Goal: Task Accomplishment & Management: Use online tool/utility

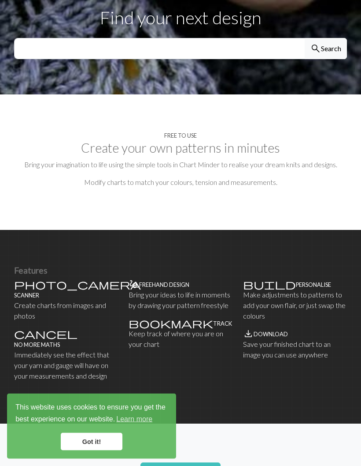
scroll to position [325, 0]
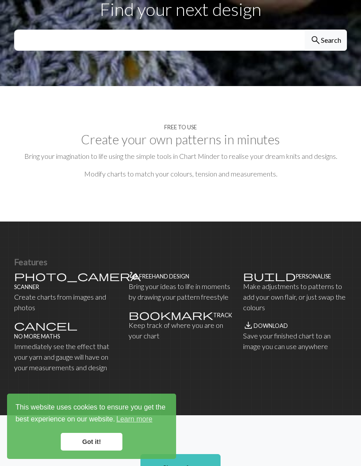
click at [37, 283] on h4 "Scanner" at bounding box center [26, 286] width 25 height 7
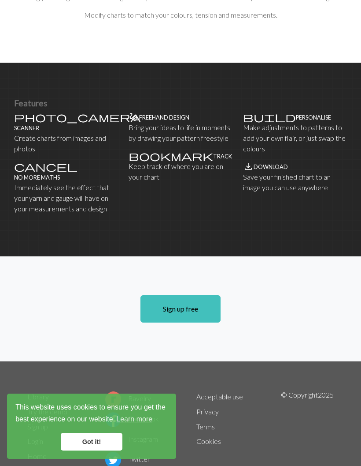
scroll to position [492, 0]
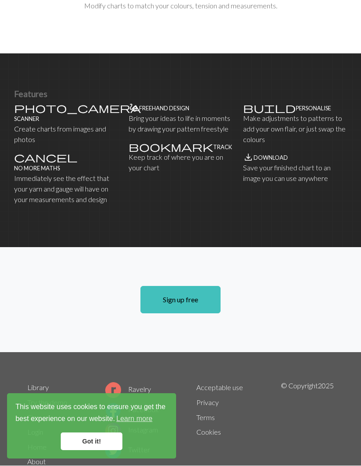
click at [273, 163] on p "Save your finished chart to an image you can use anywhere" at bounding box center [295, 173] width 104 height 21
click at [260, 155] on h4 "Download" at bounding box center [271, 158] width 34 height 7
click at [248, 151] on span "save_alt" at bounding box center [248, 157] width 11 height 12
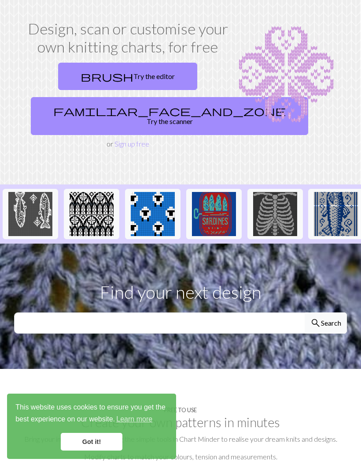
scroll to position [0, 0]
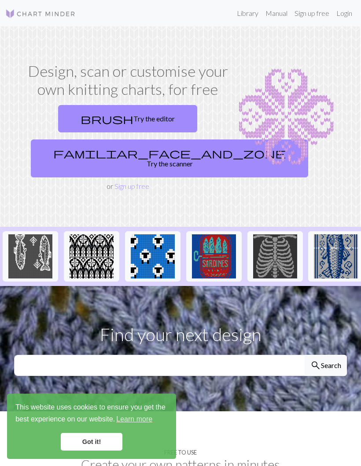
click at [99, 152] on span "familiar_face_and_zone" at bounding box center [169, 153] width 233 height 12
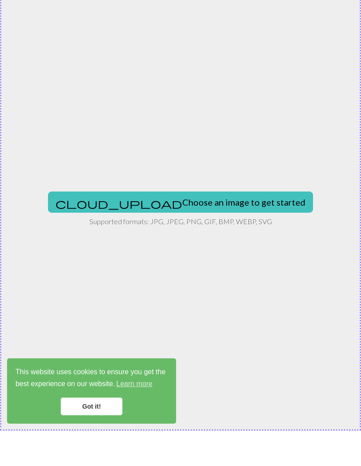
click at [132, 227] on button "cloud_upload Choose an image to get started" at bounding box center [180, 237] width 265 height 21
click at [146, 184] on div "cloud_upload Choose an image to get started Supported formats: JPG, JPEG, PNG, …" at bounding box center [180, 245] width 361 height 439
click at [132, 227] on button "cloud_upload Choose an image to get started" at bounding box center [180, 237] width 265 height 21
click at [127, 227] on button "cloud_upload Choose an image to get started" at bounding box center [180, 237] width 265 height 21
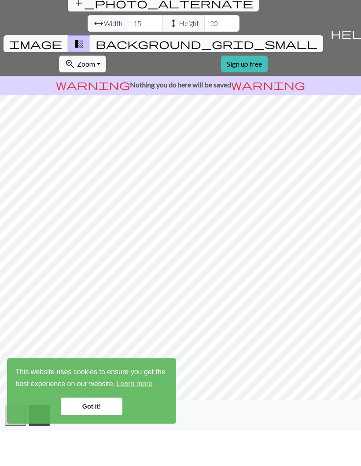
scroll to position [35, 0]
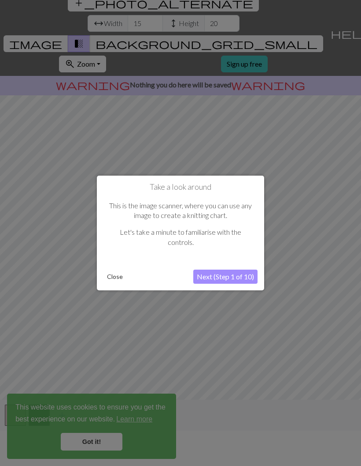
click at [202, 272] on button "Next (Step 1 of 10)" at bounding box center [226, 276] width 64 height 14
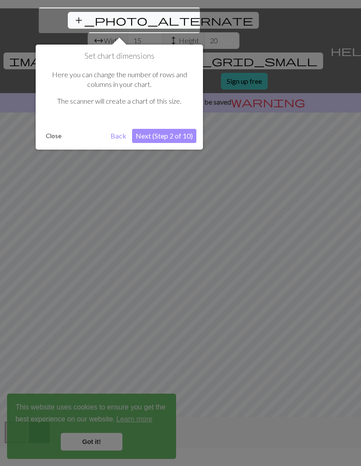
scroll to position [17, 0]
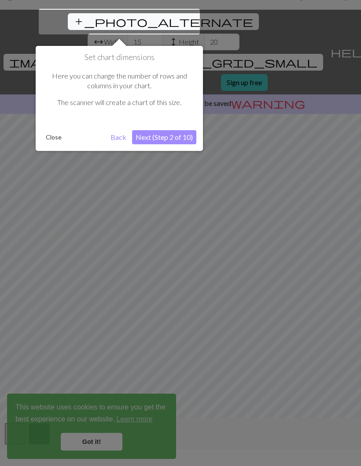
click at [149, 135] on button "Next (Step 2 of 10)" at bounding box center [164, 137] width 64 height 14
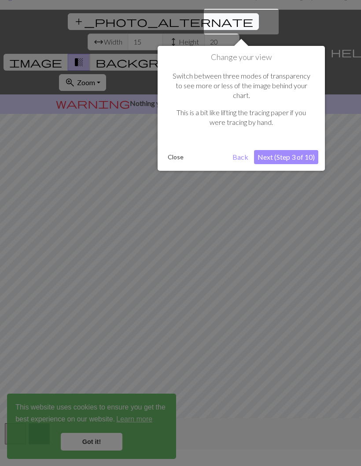
click at [276, 136] on div "Change your view Switch between three modes of transparency to see more or less…" at bounding box center [242, 108] width 168 height 125
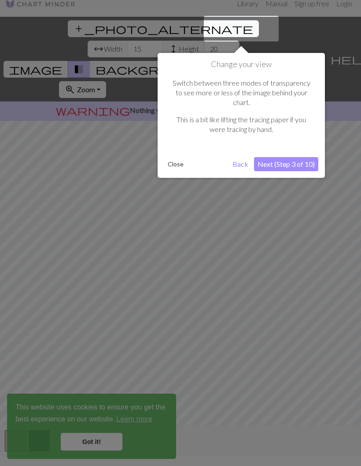
scroll to position [0, 0]
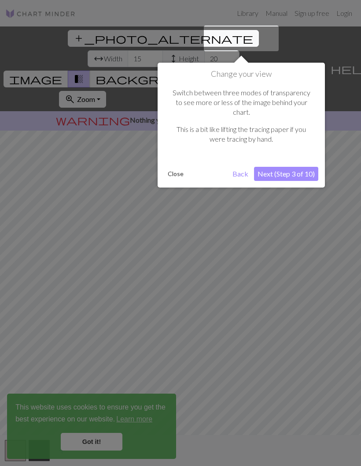
click at [265, 167] on button "Next (Step 3 of 10)" at bounding box center [286, 174] width 64 height 14
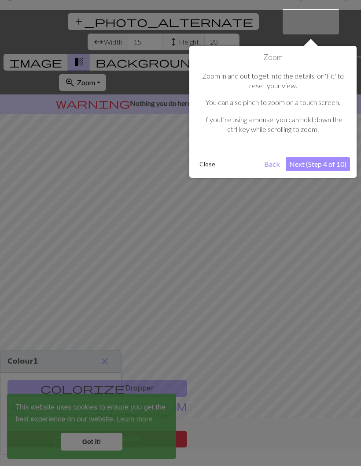
click at [295, 162] on button "Next (Step 4 of 10)" at bounding box center [318, 164] width 64 height 14
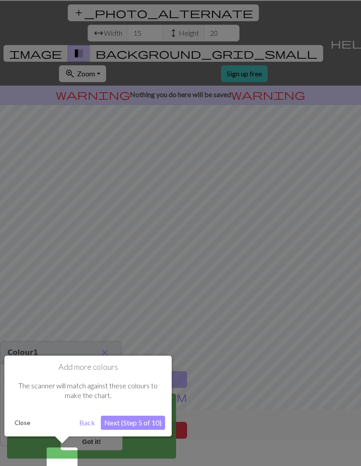
scroll to position [35, 0]
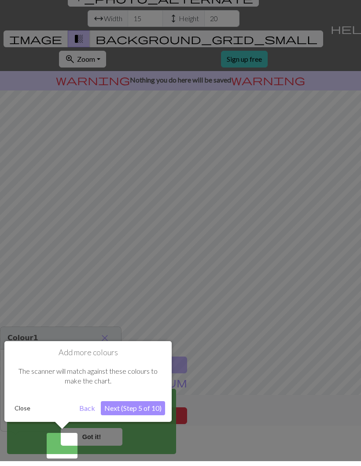
click at [127, 411] on button "Next (Step 5 of 10)" at bounding box center [133, 413] width 64 height 14
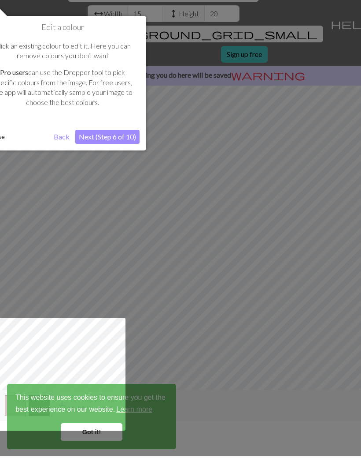
click at [90, 139] on button "Next (Step 6 of 10)" at bounding box center [107, 146] width 64 height 14
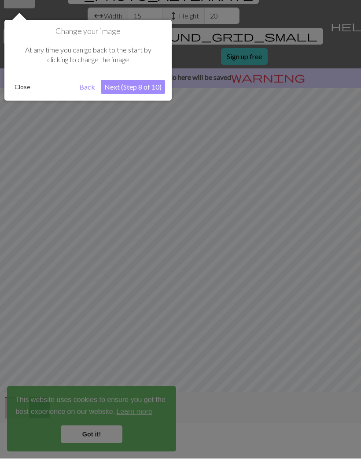
click at [122, 87] on button "Next (Step 8 of 10)" at bounding box center [133, 94] width 64 height 14
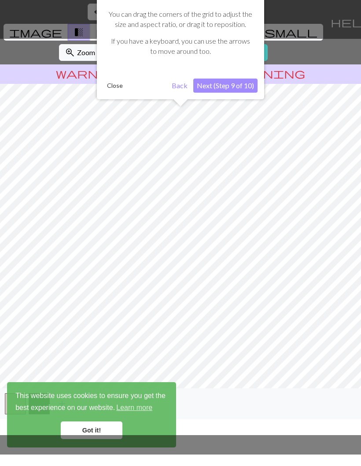
click at [219, 90] on button "Next (Step 9 of 10)" at bounding box center [226, 97] width 64 height 14
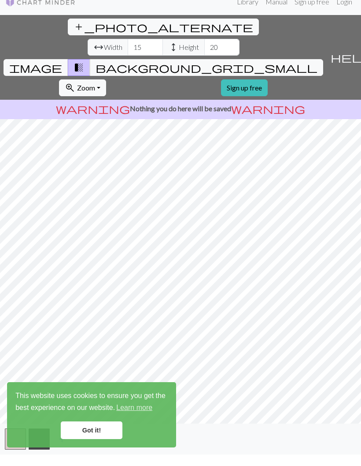
click at [84, 432] on link "Got it!" at bounding box center [92, 441] width 62 height 18
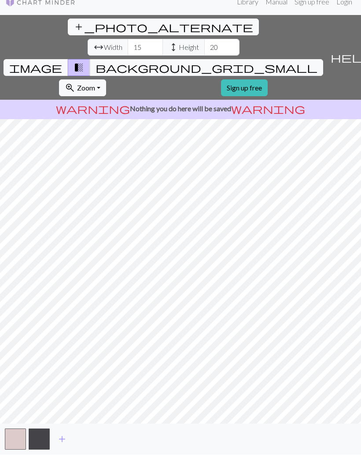
click at [128, 115] on p "warning Nothing you do here will be saved warning" at bounding box center [181, 120] width 354 height 11
click at [160, 115] on p "warning Nothing you do here will be saved warning" at bounding box center [181, 120] width 354 height 11
click at [202, 115] on p "warning Nothing you do here will be saved warning" at bounding box center [181, 120] width 354 height 11
click at [238, 114] on span "warning" at bounding box center [268, 120] width 74 height 12
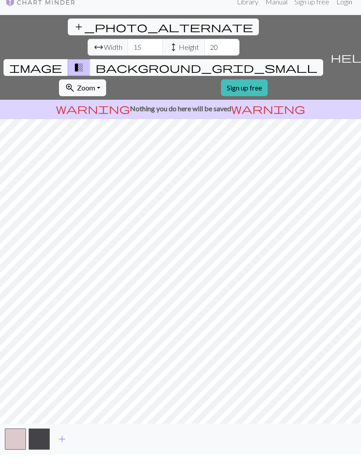
click at [63, 444] on span "add" at bounding box center [62, 450] width 11 height 12
click at [83, 444] on span "add" at bounding box center [86, 450] width 11 height 12
click at [111, 444] on span "add" at bounding box center [109, 450] width 11 height 12
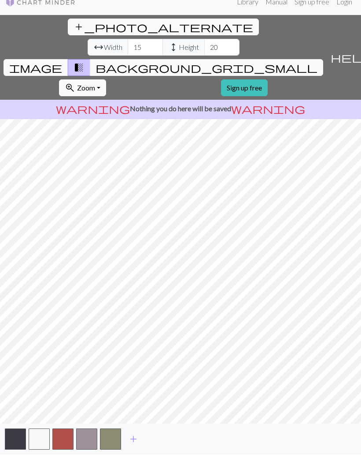
click at [141, 442] on button "add" at bounding box center [134, 450] width 22 height 17
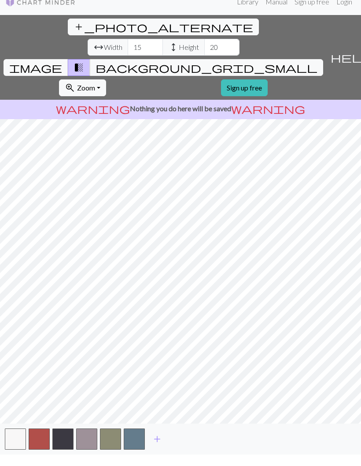
click at [160, 444] on span "add" at bounding box center [157, 450] width 11 height 12
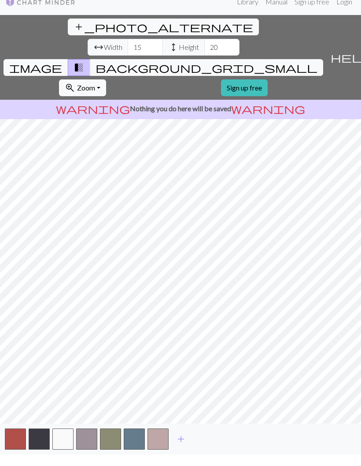
click at [180, 444] on span "add" at bounding box center [181, 450] width 11 height 12
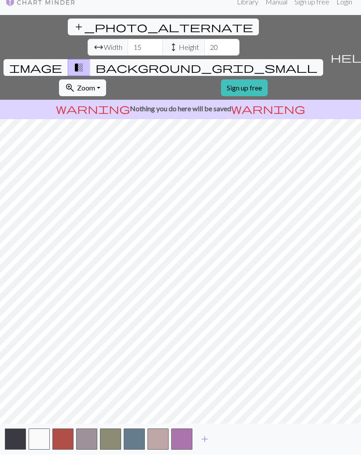
click at [199, 442] on button "add" at bounding box center [205, 450] width 22 height 17
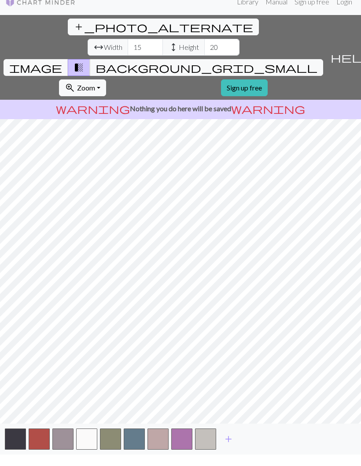
click at [234, 442] on button "add" at bounding box center [229, 450] width 22 height 17
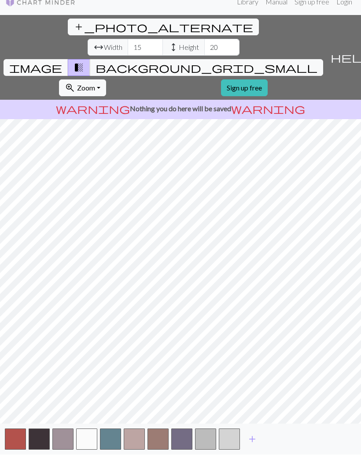
click at [234, 440] on button "button" at bounding box center [229, 450] width 21 height 21
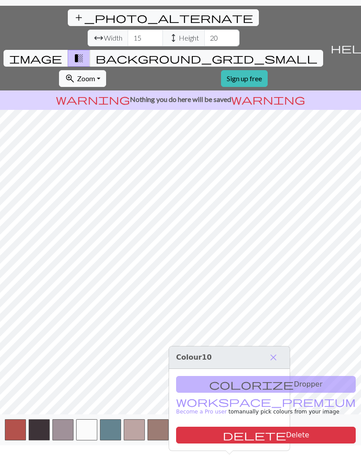
click at [246, 453] on div "add" at bounding box center [180, 440] width 361 height 31
click at [188, 380] on div "colorize Dropper workspace_premium Become a Pro user to manually pick colours f…" at bounding box center [229, 421] width 121 height 82
click at [193, 380] on div "colorize Dropper workspace_premium Become a Pro user to manually pick colours f…" at bounding box center [229, 421] width 121 height 82
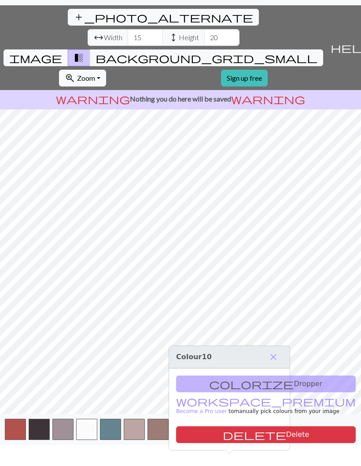
click at [194, 380] on div "colorize Dropper workspace_premium Become a Pro user to manually pick colours f…" at bounding box center [229, 421] width 121 height 82
click at [201, 380] on div "colorize Dropper workspace_premium Become a Pro user to manually pick colours f…" at bounding box center [229, 421] width 121 height 82
click at [213, 380] on div "colorize Dropper workspace_premium Become a Pro user to manually pick colours f…" at bounding box center [229, 421] width 121 height 82
click at [276, 362] on span "close" at bounding box center [273, 368] width 11 height 12
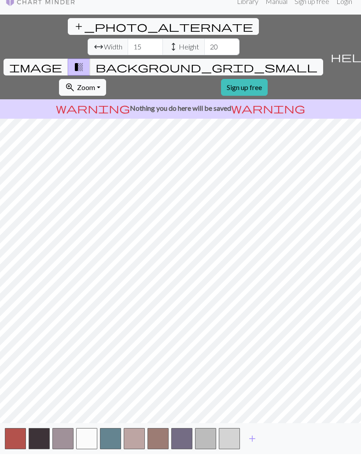
click at [307, 111] on div "warning Nothing you do here will be saved warning" at bounding box center [180, 120] width 361 height 19
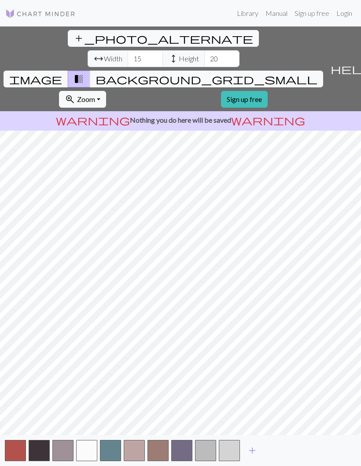
scroll to position [0, 0]
click at [62, 73] on span "image" at bounding box center [35, 79] width 53 height 12
click at [84, 73] on span "transition_fade" at bounding box center [79, 79] width 11 height 12
click at [265, 73] on span "background_grid_small" at bounding box center [207, 79] width 222 height 12
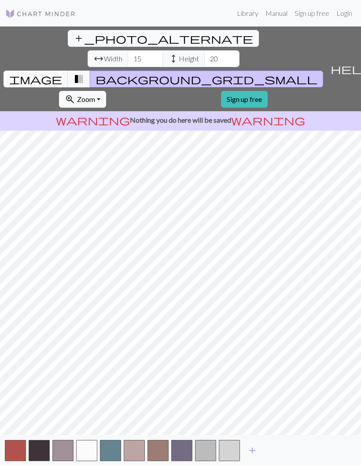
click at [84, 73] on span "transition_fade" at bounding box center [79, 79] width 11 height 12
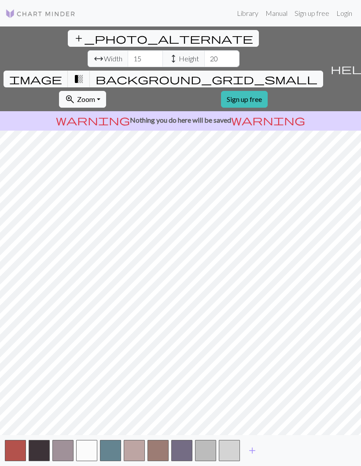
click at [68, 71] on button "image" at bounding box center [36, 79] width 65 height 17
click at [264, 73] on span "background_grid_small" at bounding box center [207, 79] width 222 height 12
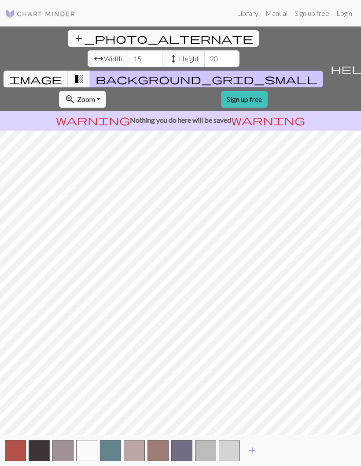
click at [68, 30] on button "add_photo_alternate Change image" at bounding box center [163, 38] width 191 height 17
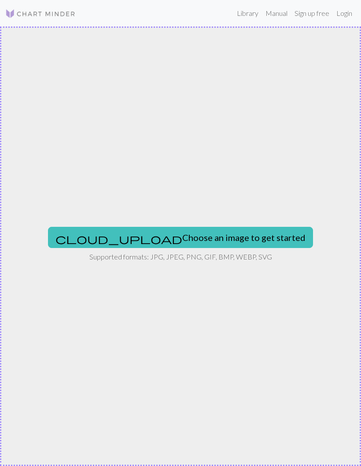
click at [43, 11] on img at bounding box center [40, 13] width 71 height 11
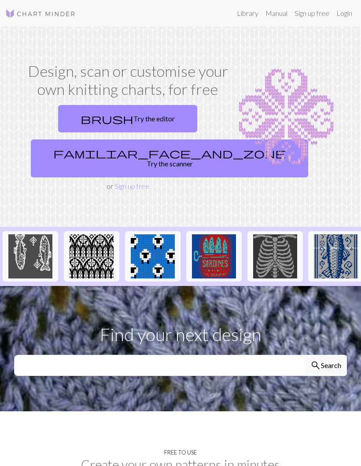
click at [279, 15] on link "Manual" at bounding box center [276, 13] width 29 height 18
click at [110, 115] on span "brush" at bounding box center [107, 118] width 53 height 12
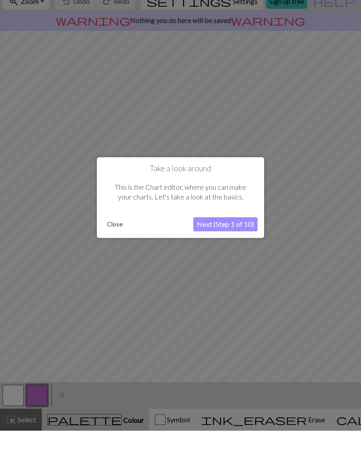
click at [240, 253] on button "Next (Step 1 of 10)" at bounding box center [226, 260] width 64 height 14
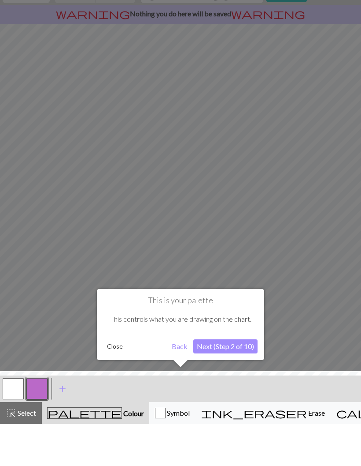
click at [237, 381] on button "Next (Step 2 of 10)" at bounding box center [226, 388] width 64 height 14
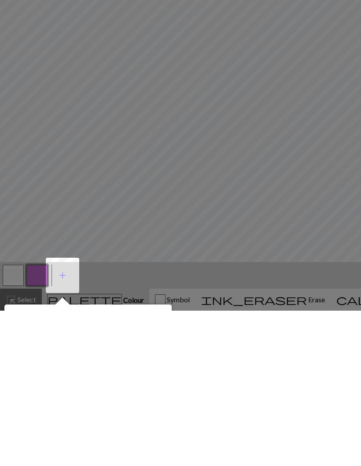
click at [77, 417] on div "< > add Add a colour" at bounding box center [180, 430] width 361 height 26
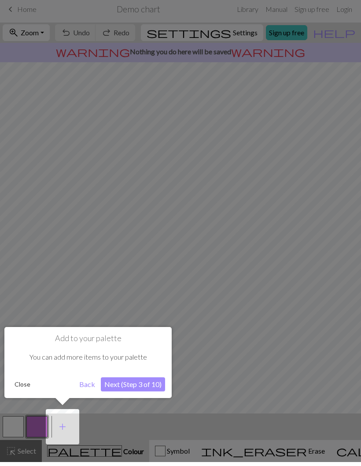
click at [149, 381] on button "Next (Step 3 of 10)" at bounding box center [133, 388] width 64 height 14
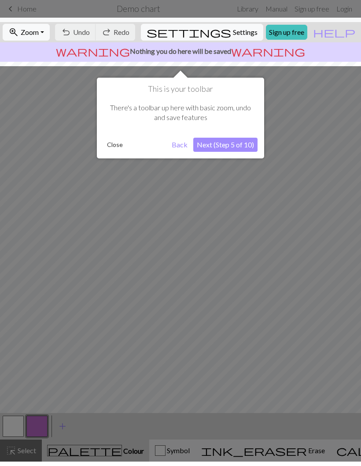
click at [234, 142] on button "Next (Step 5 of 10)" at bounding box center [226, 149] width 64 height 14
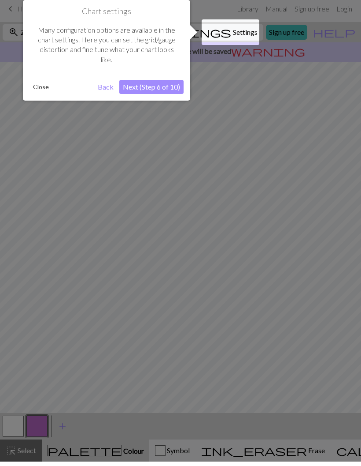
click at [162, 86] on button "Next (Step 6 of 10)" at bounding box center [151, 91] width 64 height 14
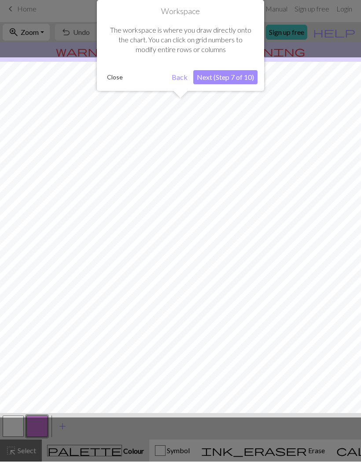
click at [224, 75] on button "Next (Step 7 of 10)" at bounding box center [226, 82] width 64 height 14
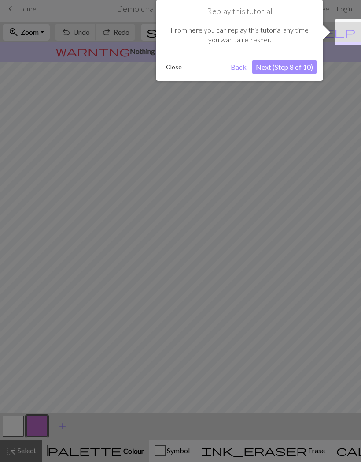
click at [267, 66] on button "Next (Step 8 of 10)" at bounding box center [285, 71] width 64 height 14
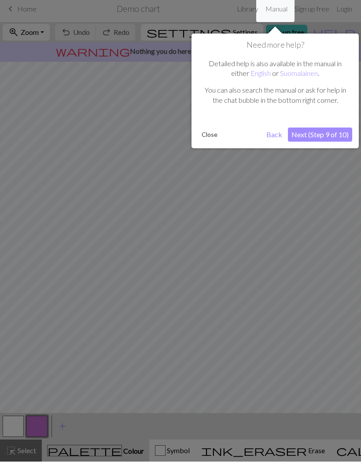
click at [303, 132] on button "Next (Step 9 of 10)" at bounding box center [320, 139] width 64 height 14
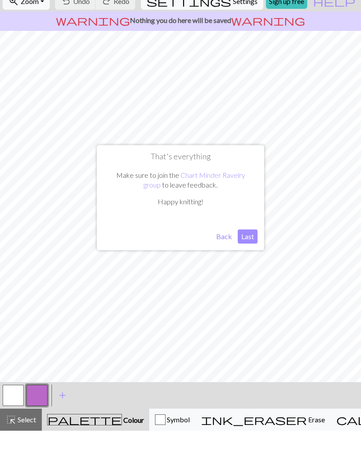
scroll to position [35, 0]
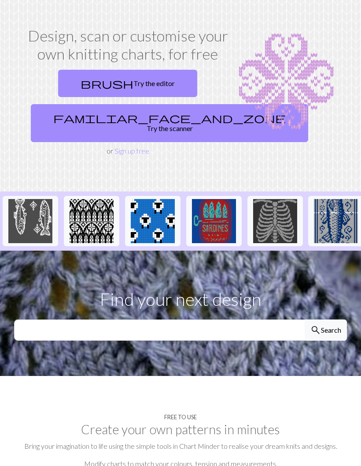
click at [165, 113] on link "familiar_face_and_zone Try the scanner" at bounding box center [170, 123] width 278 height 38
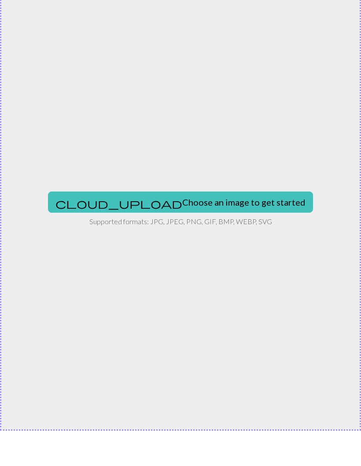
click at [211, 227] on button "cloud_upload Choose an image to get started" at bounding box center [180, 237] width 265 height 21
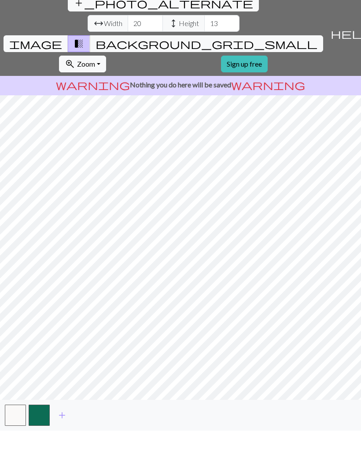
scroll to position [35, 0]
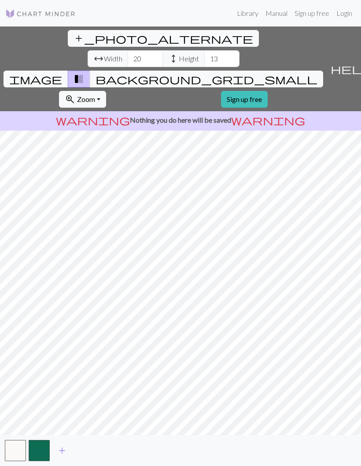
click at [263, 71] on button "background_grid_small" at bounding box center [207, 79] width 234 height 17
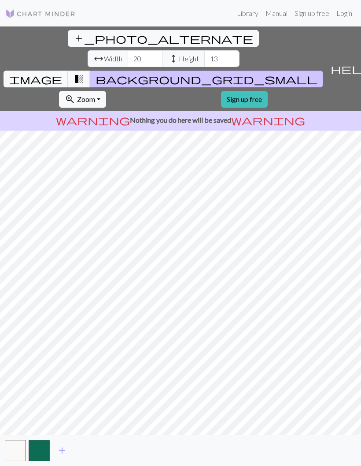
click at [62, 73] on span "image" at bounding box center [35, 79] width 53 height 12
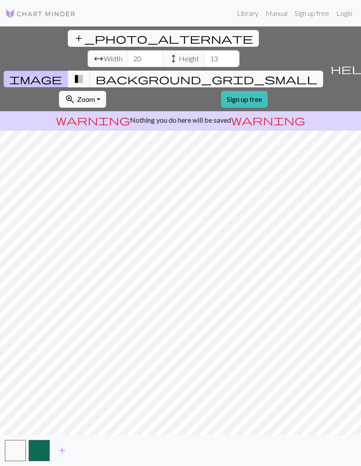
click at [84, 73] on span "transition_fade" at bounding box center [79, 79] width 11 height 12
click at [106, 91] on button "zoom_in Zoom Zoom" at bounding box center [82, 99] width 47 height 17
click at [68, 30] on button "add_photo_alternate Change image" at bounding box center [163, 38] width 191 height 17
click at [62, 73] on span "image" at bounding box center [35, 79] width 53 height 12
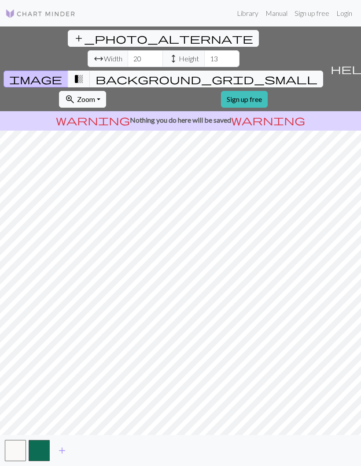
scroll to position [35, 0]
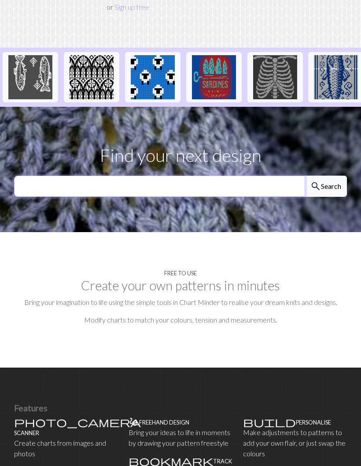
click at [266, 176] on input "text" at bounding box center [159, 186] width 291 height 21
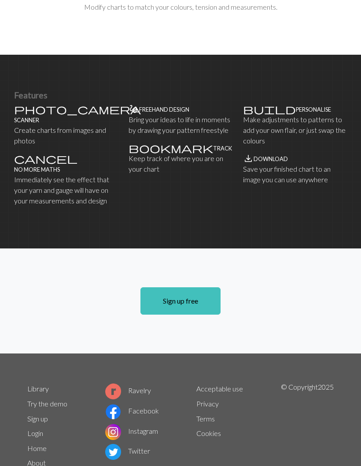
scroll to position [492, 0]
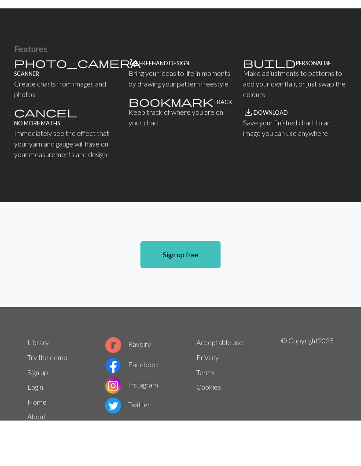
click at [35, 383] on link "Library" at bounding box center [38, 387] width 22 height 8
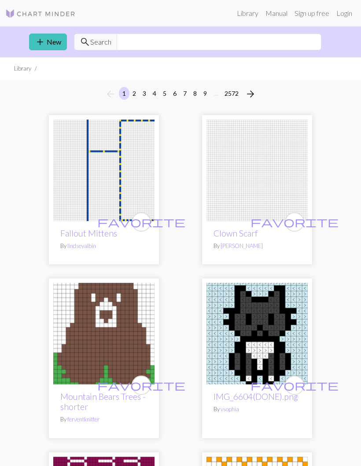
click at [38, 31] on div "add New search Search" at bounding box center [180, 41] width 317 height 31
click at [45, 37] on span "add" at bounding box center [40, 42] width 11 height 12
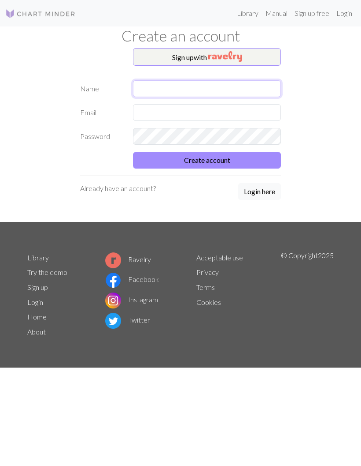
click at [238, 82] on input "text" at bounding box center [207, 88] width 148 height 17
type input "[PERSON_NAME]"
click at [192, 108] on input "text" at bounding box center [207, 112] width 148 height 17
type input "georgiejemmeson@gmail.com"
click at [194, 149] on form "Name Georgie Email georgiejemmeson@gmail.com Password Create account" at bounding box center [180, 124] width 201 height 88
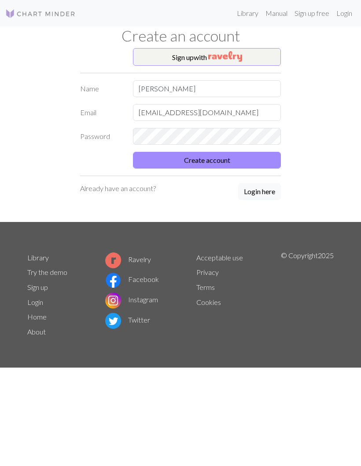
click at [193, 158] on button "Create account" at bounding box center [207, 160] width 148 height 17
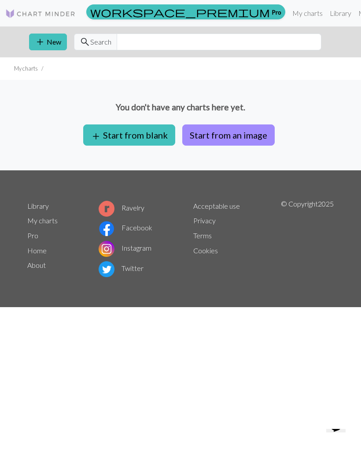
click at [253, 124] on button "Start from an image" at bounding box center [229, 134] width 93 height 21
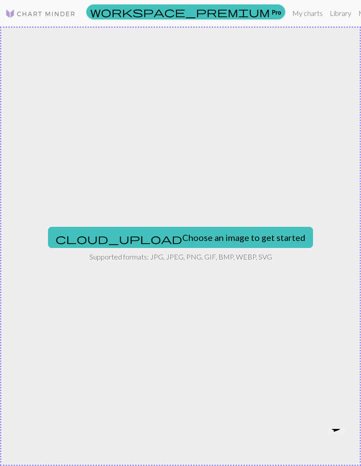
click at [125, 239] on span "cloud_upload" at bounding box center [119, 238] width 127 height 12
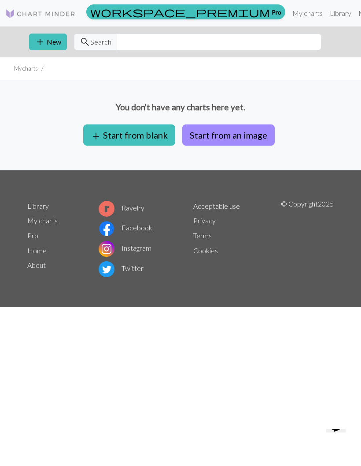
click at [104, 130] on button "add Start from blank" at bounding box center [129, 134] width 92 height 21
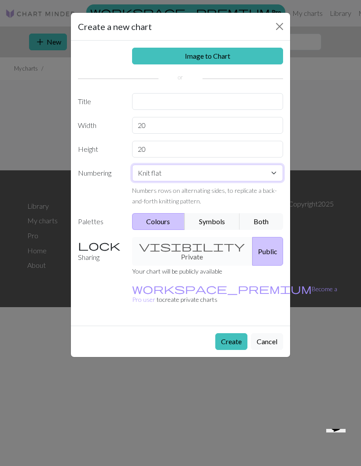
click at [273, 168] on select "Knit flat Knit in the round Lace knitting Cross stitch" at bounding box center [208, 172] width 152 height 17
click at [98, 120] on label "Width" at bounding box center [100, 125] width 54 height 17
click at [276, 165] on select "Knit flat Knit in the round Lace knitting Cross stitch" at bounding box center [208, 172] width 152 height 17
click at [173, 219] on button "Colours" at bounding box center [158, 221] width 53 height 17
click at [217, 216] on button "Symbols" at bounding box center [213, 221] width 56 height 17
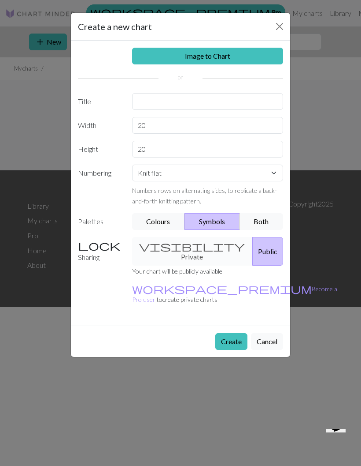
click at [262, 218] on button "Both" at bounding box center [262, 221] width 44 height 17
click at [167, 220] on button "Colours" at bounding box center [158, 221] width 53 height 17
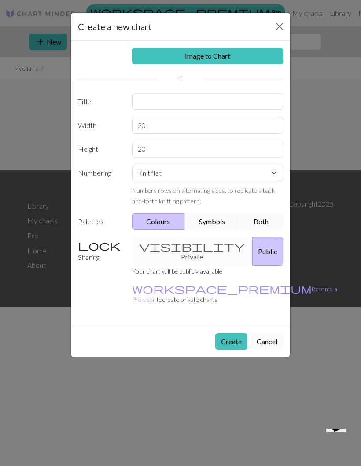
click at [186, 240] on div "visibility Private Public" at bounding box center [208, 251] width 162 height 29
click at [188, 245] on div "visibility Private Public" at bounding box center [208, 251] width 162 height 29
click at [194, 235] on div "Image to Chart Title Width 20 Height 20 Numbering Knit flat Knit in the round L…" at bounding box center [181, 183] width 220 height 285
click at [193, 235] on div "Image to Chart Title Width 20 Height 20 Numbering Knit flat Knit in the round L…" at bounding box center [181, 183] width 220 height 285
click at [246, 57] on link "Image to Chart" at bounding box center [208, 56] width 152 height 17
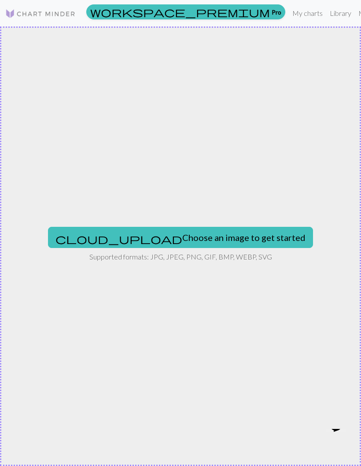
click at [216, 236] on button "cloud_upload Choose an image to get started" at bounding box center [180, 237] width 265 height 21
type input "C:\fakepath\IMG_1134.png"
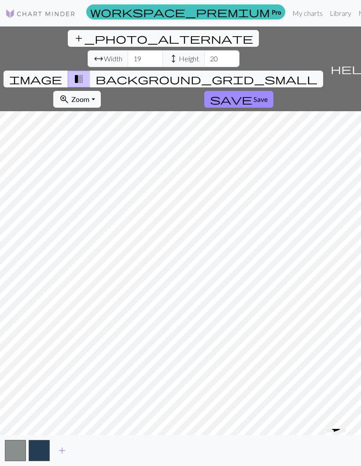
scroll to position [35, 0]
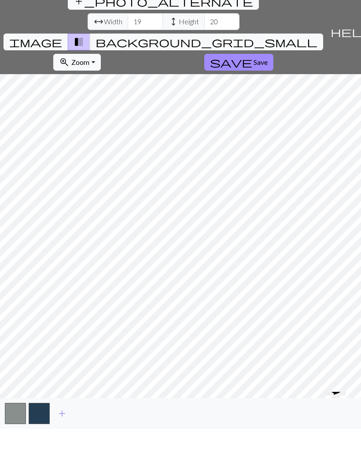
click at [58, 444] on span "add" at bounding box center [62, 450] width 11 height 12
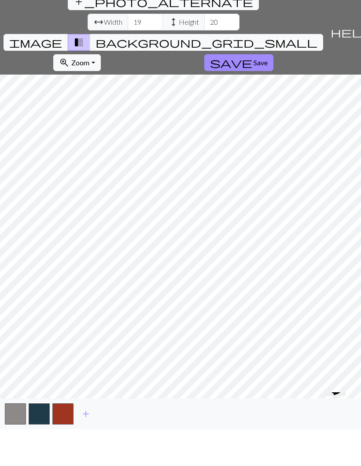
click at [84, 444] on span "add" at bounding box center [86, 450] width 11 height 12
click at [104, 442] on button "add" at bounding box center [110, 450] width 22 height 17
click at [129, 444] on span "add" at bounding box center [133, 450] width 11 height 12
click at [148, 442] on button "add" at bounding box center [157, 450] width 22 height 17
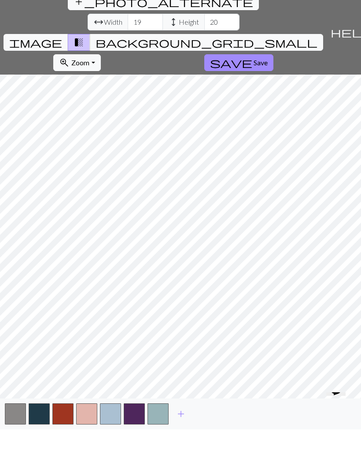
click at [175, 442] on button "add" at bounding box center [181, 450] width 22 height 17
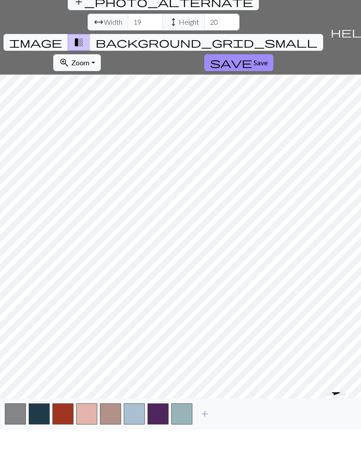
click at [201, 444] on span "add" at bounding box center [205, 450] width 11 height 12
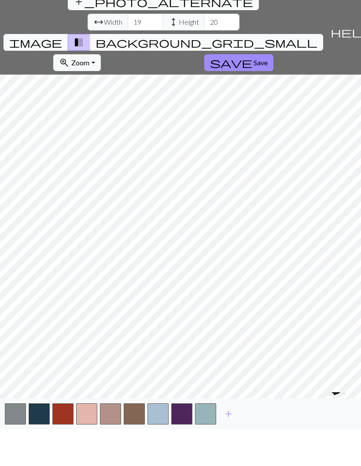
click at [201, 440] on button "button" at bounding box center [205, 450] width 21 height 21
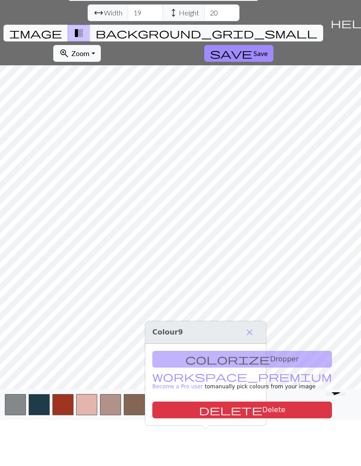
click at [165, 438] on button "delete Delete" at bounding box center [243, 446] width 180 height 17
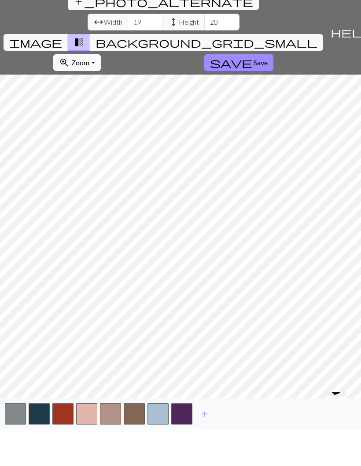
click at [187, 440] on button "button" at bounding box center [181, 450] width 21 height 21
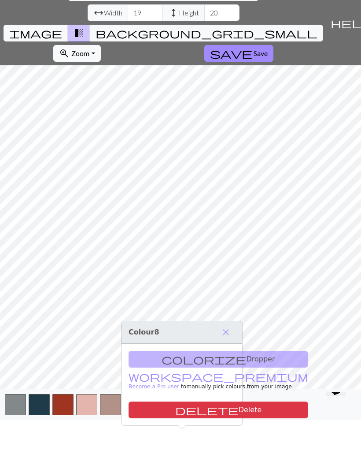
click at [175, 440] on span "delete" at bounding box center [206, 446] width 63 height 12
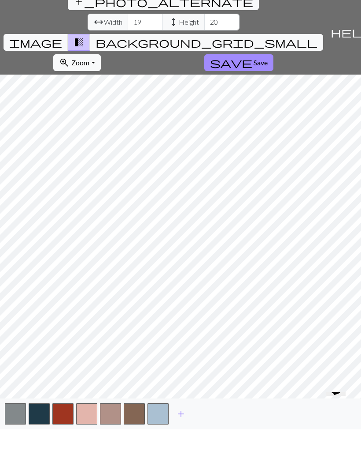
click at [153, 440] on button "button" at bounding box center [158, 450] width 21 height 21
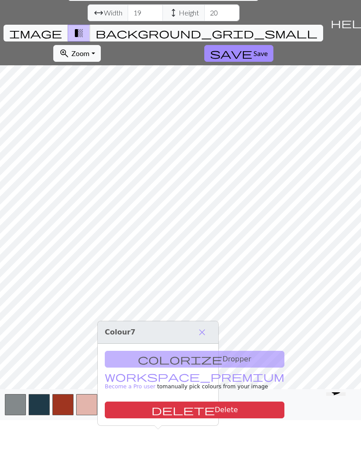
click at [152, 440] on span "delete" at bounding box center [183, 446] width 63 height 12
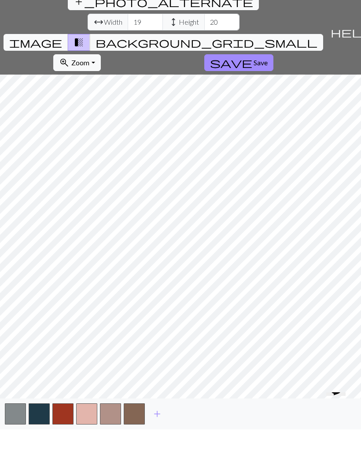
click at [133, 440] on button "button" at bounding box center [134, 450] width 21 height 21
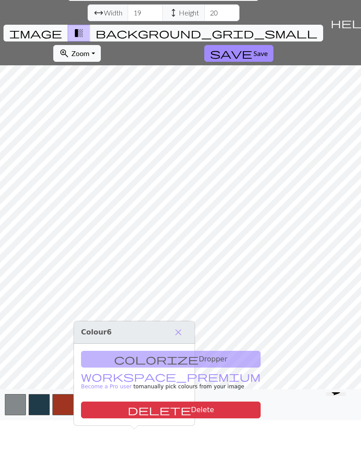
click at [128, 440] on span "delete" at bounding box center [159, 446] width 63 height 12
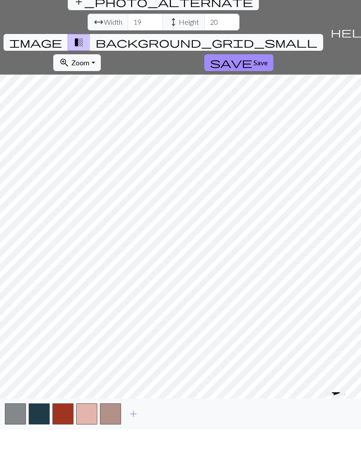
click at [100, 440] on button "button" at bounding box center [110, 450] width 21 height 21
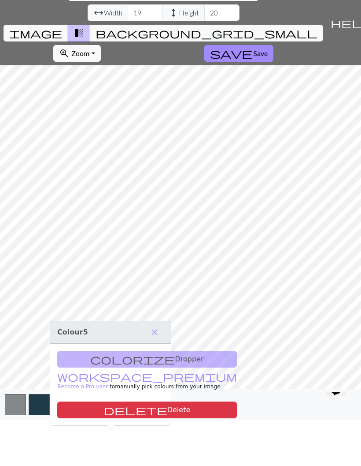
click at [93, 438] on button "delete Delete" at bounding box center [147, 446] width 180 height 17
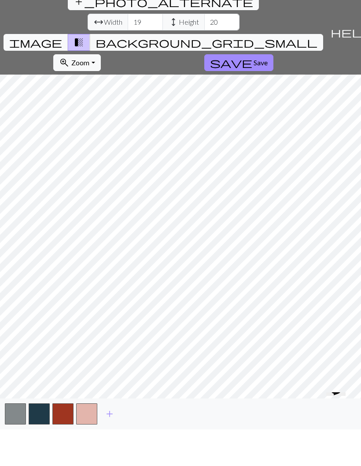
click at [85, 440] on button "button" at bounding box center [86, 450] width 21 height 21
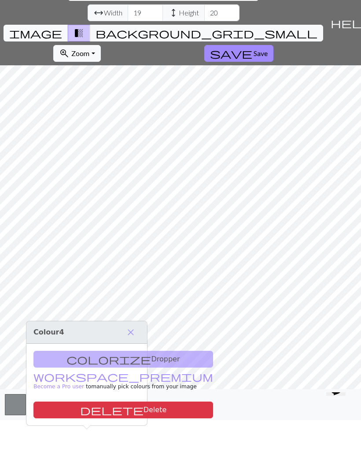
click at [66, 438] on button "delete Delete" at bounding box center [124, 446] width 180 height 17
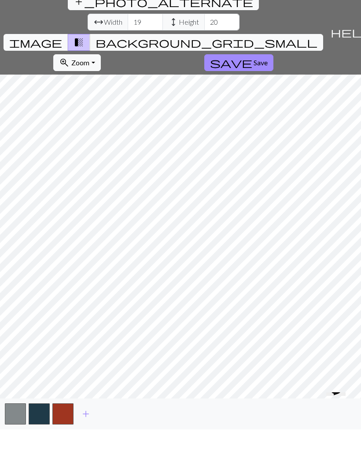
click at [66, 440] on button "button" at bounding box center [62, 450] width 21 height 21
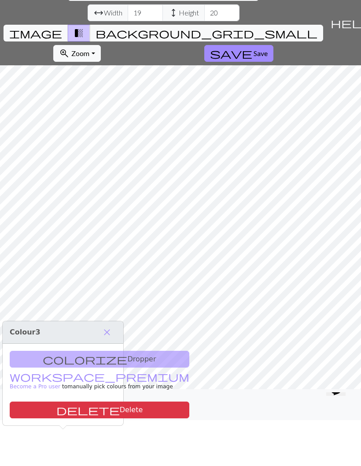
click at [56, 440] on span "delete" at bounding box center [87, 446] width 63 height 12
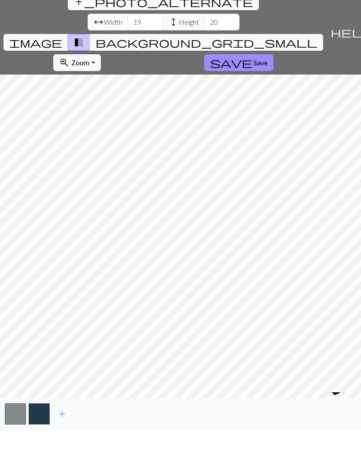
click at [44, 440] on button "button" at bounding box center [39, 450] width 21 height 21
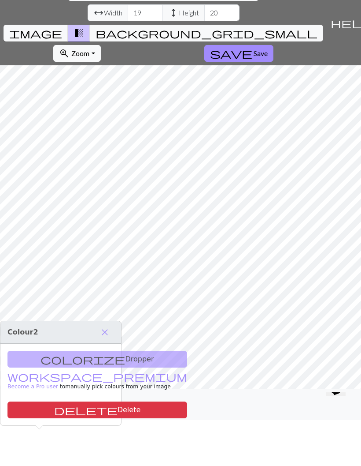
scroll to position [35, 0]
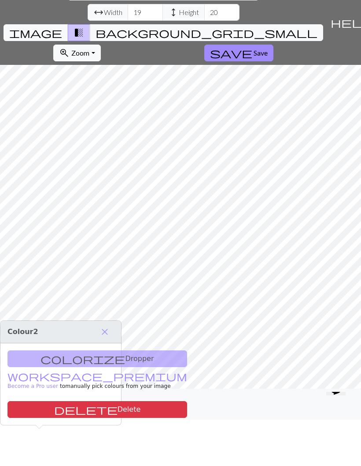
click at [50, 380] on div "colorize Dropper workspace_premium Become a Pro user to manually pick colours f…" at bounding box center [60, 421] width 121 height 82
click at [51, 380] on div "colorize Dropper workspace_premium Become a Pro user to manually pick colours f…" at bounding box center [60, 421] width 121 height 82
click at [52, 380] on div "colorize Dropper workspace_premium Become a Pro user to manually pick colours f…" at bounding box center [60, 421] width 121 height 82
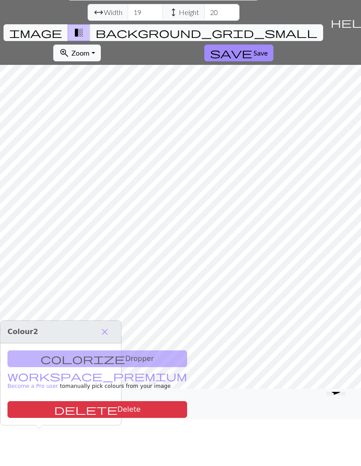
click at [54, 380] on div "colorize Dropper workspace_premium Become a Pro user to manually pick colours f…" at bounding box center [60, 421] width 121 height 82
click at [60, 435] on span "add" at bounding box center [62, 441] width 11 height 12
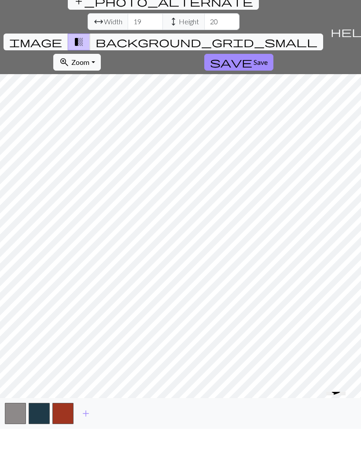
click at [84, 444] on span "add" at bounding box center [86, 450] width 11 height 12
click at [113, 444] on span "add" at bounding box center [109, 450] width 11 height 12
click at [130, 444] on span "add" at bounding box center [133, 450] width 11 height 12
click at [153, 444] on span "add" at bounding box center [157, 450] width 11 height 12
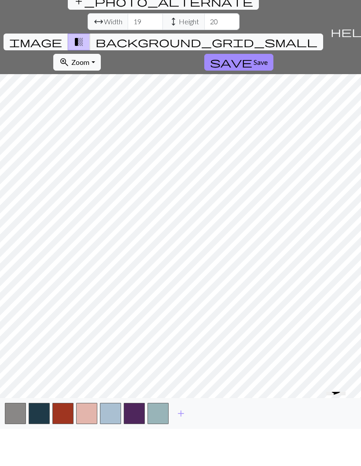
click at [183, 444] on span "add" at bounding box center [181, 450] width 11 height 12
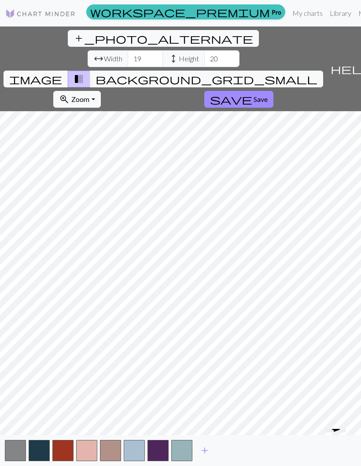
scroll to position [0, 0]
click at [265, 73] on span "background_grid_small" at bounding box center [207, 79] width 222 height 12
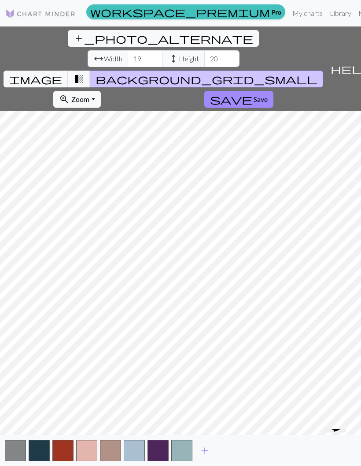
click at [261, 73] on span "background_grid_small" at bounding box center [207, 79] width 222 height 12
click at [84, 73] on span "transition_fade" at bounding box center [79, 79] width 11 height 12
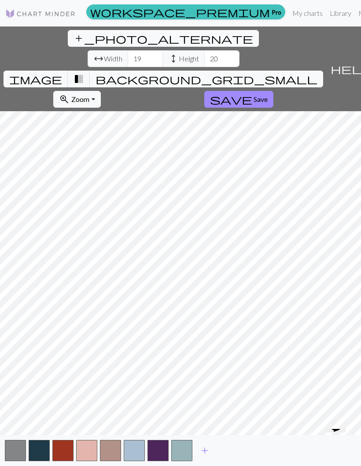
click at [217, 27] on div "add_photo_alternate Change image arrow_range Width 19 height Height 20 image tr…" at bounding box center [163, 68] width 327 height 85
click at [62, 73] on span "image" at bounding box center [35, 79] width 53 height 12
click at [84, 73] on span "transition_fade" at bounding box center [79, 79] width 11 height 12
click at [161, 47] on div "add_photo_alternate Change image arrow_range Width 19 height Height 20 image tr…" at bounding box center [163, 68] width 327 height 85
click at [210, 93] on span "save" at bounding box center [231, 99] width 42 height 12
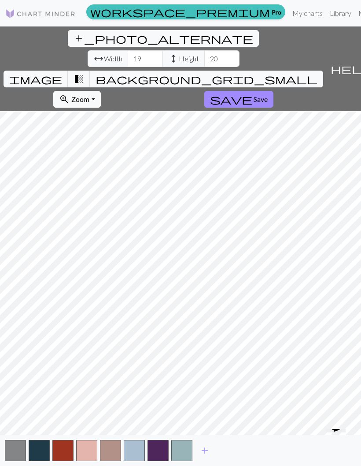
click at [210, 93] on span "save" at bounding box center [231, 99] width 42 height 12
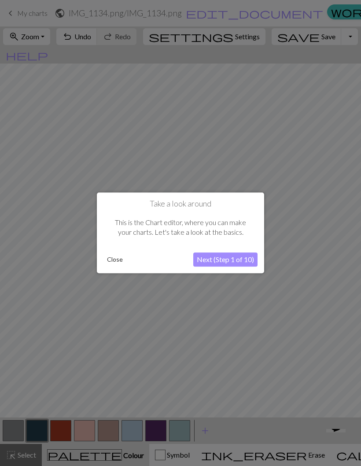
click at [242, 253] on button "Next (Step 1 of 10)" at bounding box center [226, 260] width 64 height 14
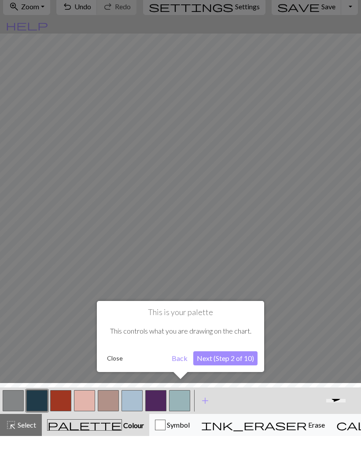
click at [233, 381] on button "Next (Step 2 of 10)" at bounding box center [226, 388] width 64 height 14
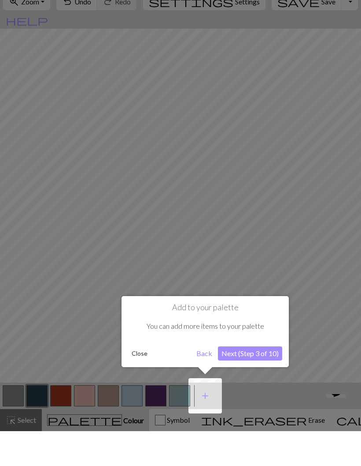
click at [270, 381] on button "Next (Step 3 of 10)" at bounding box center [250, 388] width 64 height 14
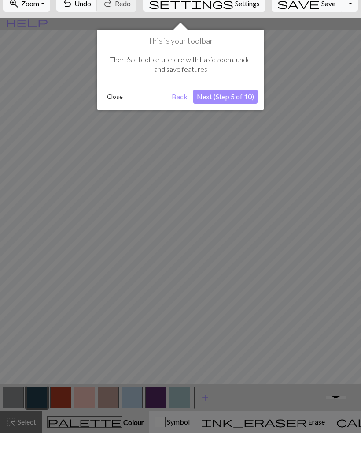
click at [250, 123] on button "Next (Step 5 of 10)" at bounding box center [226, 130] width 64 height 14
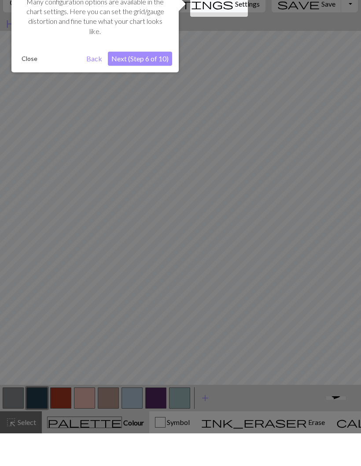
click at [127, 84] on button "Next (Step 6 of 10)" at bounding box center [140, 91] width 64 height 14
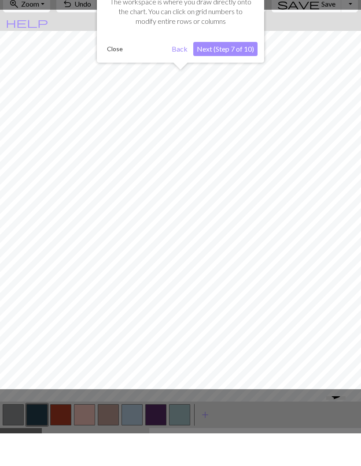
click at [247, 75] on button "Next (Step 7 of 10)" at bounding box center [226, 82] width 64 height 14
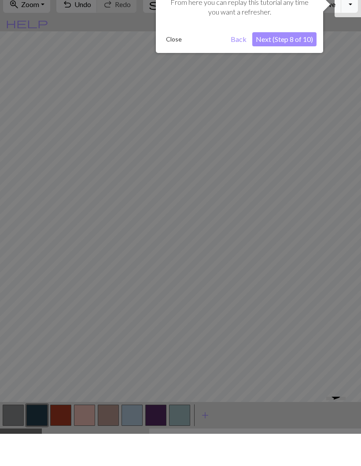
click at [290, 64] on button "Next (Step 8 of 10)" at bounding box center [285, 71] width 64 height 14
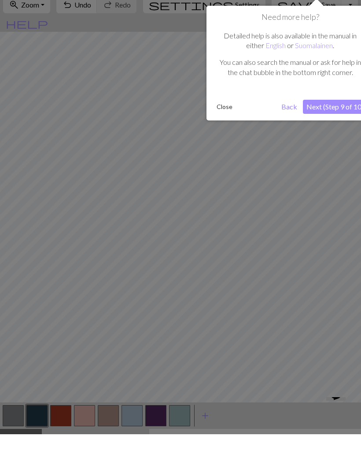
click at [328, 131] on button "Next (Step 9 of 10)" at bounding box center [335, 138] width 64 height 14
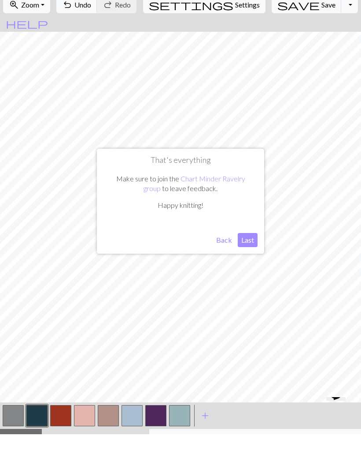
click at [250, 265] on button "Last" at bounding box center [248, 272] width 20 height 14
click at [238, 31] on span "Settings" at bounding box center [247, 36] width 25 height 11
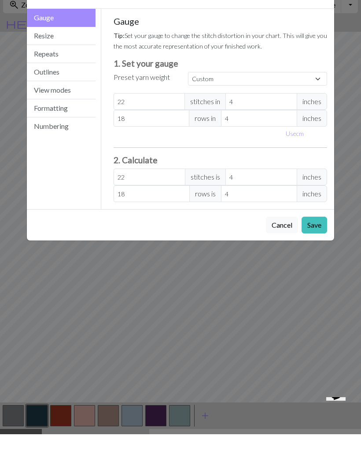
click at [52, 95] on button "Outlines" at bounding box center [61, 104] width 69 height 18
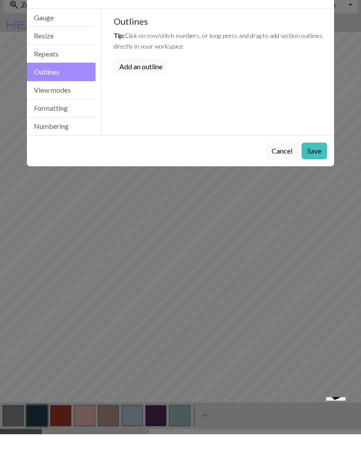
click at [51, 59] on button "Resize" at bounding box center [61, 68] width 69 height 18
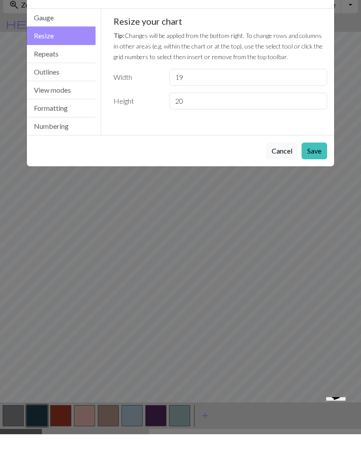
click at [50, 41] on button "Gauge" at bounding box center [61, 50] width 69 height 18
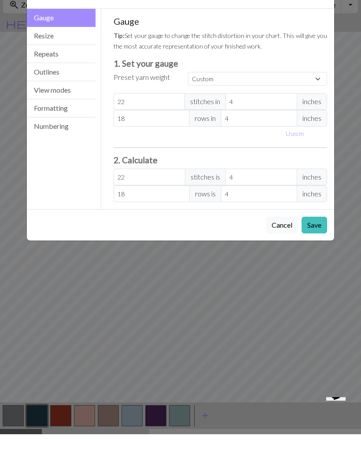
click at [60, 131] on button "Formatting" at bounding box center [61, 140] width 69 height 18
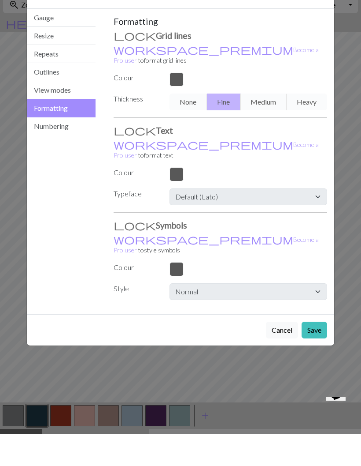
click at [61, 130] on button "Formatting" at bounding box center [61, 139] width 69 height 19
click at [61, 149] on button "Numbering" at bounding box center [61, 158] width 69 height 18
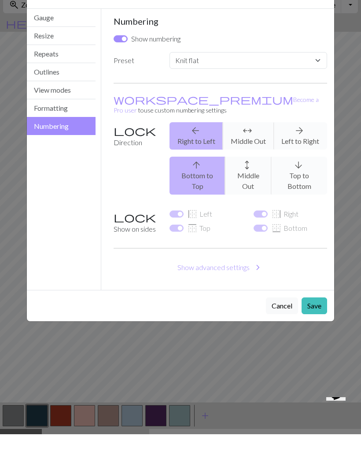
click at [60, 113] on button "View modes" at bounding box center [61, 122] width 69 height 18
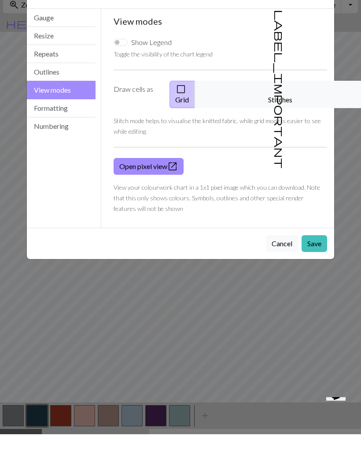
click at [306, 112] on button "label_important Stitches" at bounding box center [281, 125] width 172 height 27
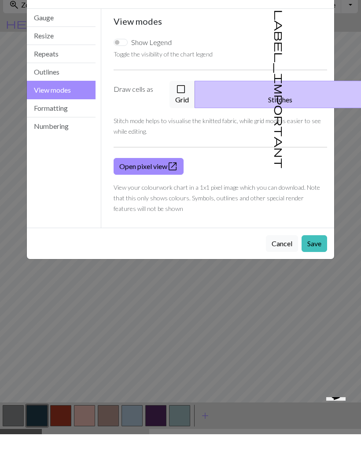
click at [279, 286] on div "Settings View modes Gauge Resize Repeats Outlines View modes Formatting Numberi…" at bounding box center [180, 233] width 361 height 466
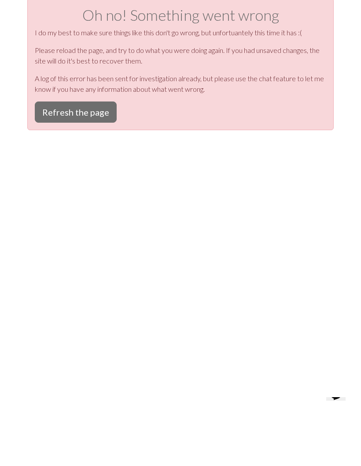
click at [76, 133] on button "Refresh the page" at bounding box center [76, 143] width 82 height 21
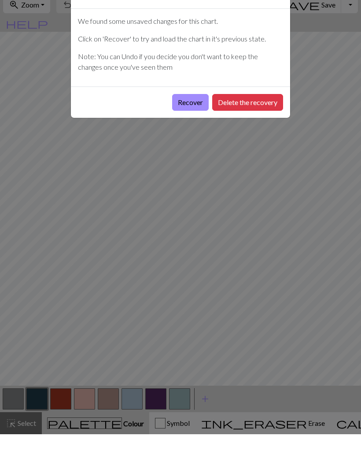
click at [191, 126] on button "Recover" at bounding box center [190, 134] width 37 height 17
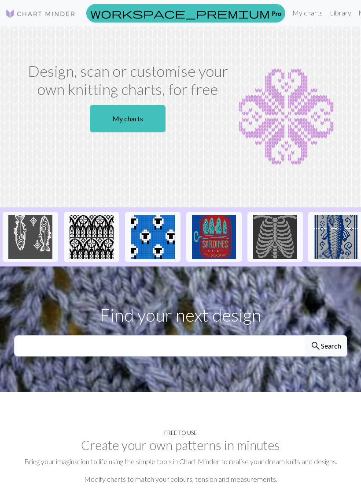
click at [289, 13] on link "My charts" at bounding box center [307, 13] width 37 height 18
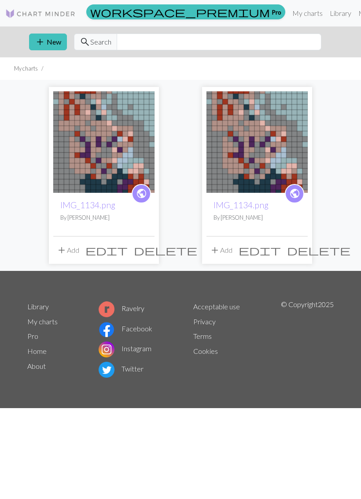
click at [289, 13] on link "My charts" at bounding box center [307, 13] width 37 height 18
click at [327, 12] on link "Library" at bounding box center [341, 13] width 29 height 18
click at [25, 14] on img at bounding box center [40, 13] width 71 height 11
click at [29, 14] on img at bounding box center [40, 13] width 71 height 11
